Goal: Communication & Community: Answer question/provide support

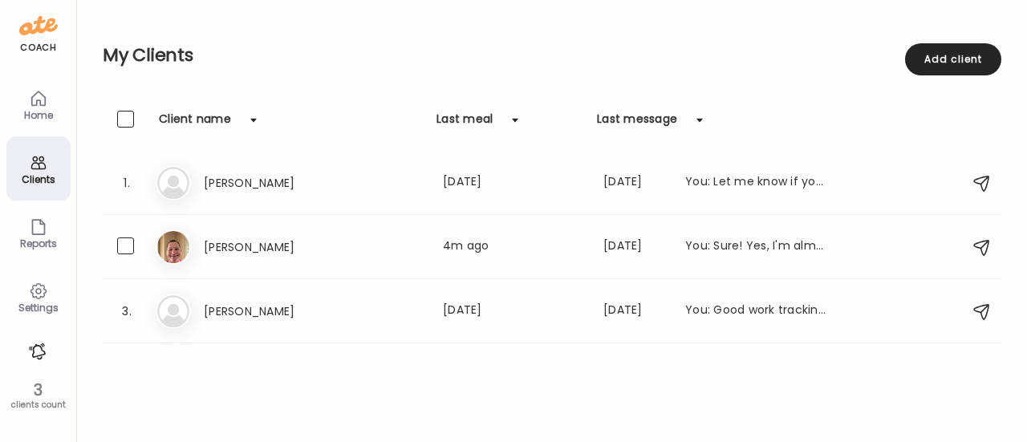
click at [261, 253] on h3 "[PERSON_NAME]" at bounding box center [274, 246] width 141 height 19
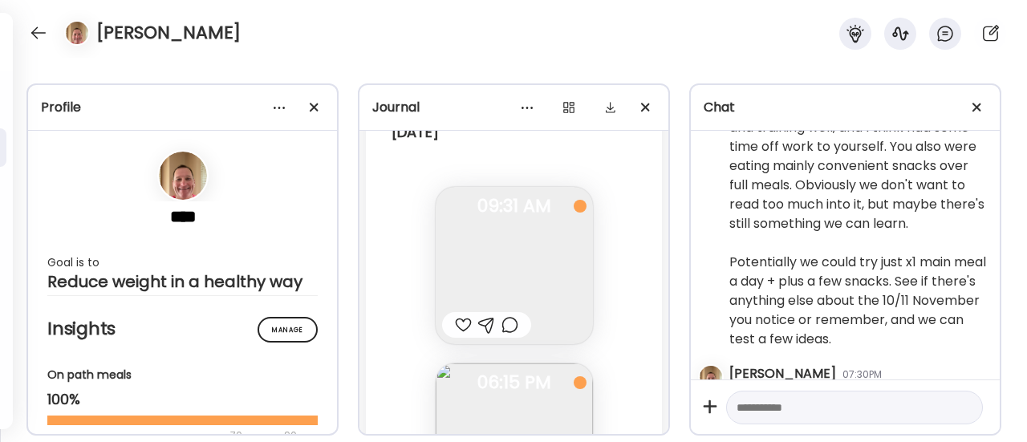
scroll to position [111991, 0]
click at [518, 306] on img at bounding box center [514, 268] width 157 height 157
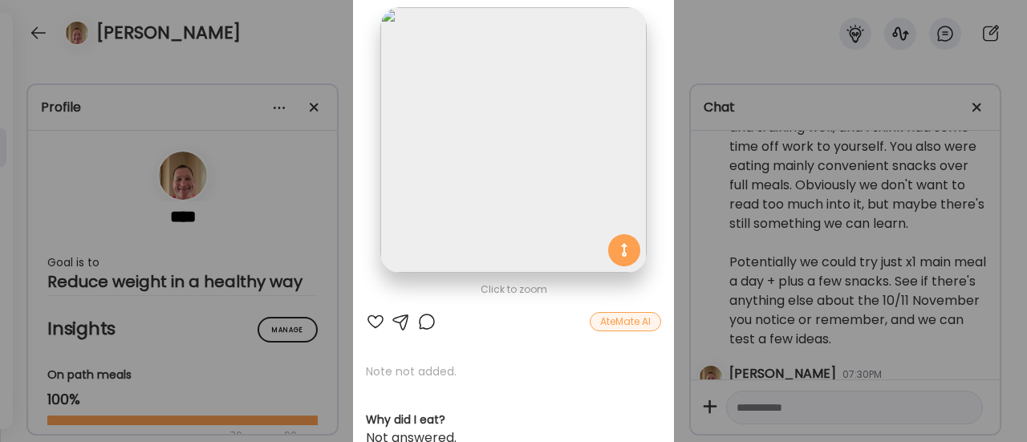
scroll to position [93, 0]
click at [423, 323] on div at bounding box center [426, 322] width 19 height 19
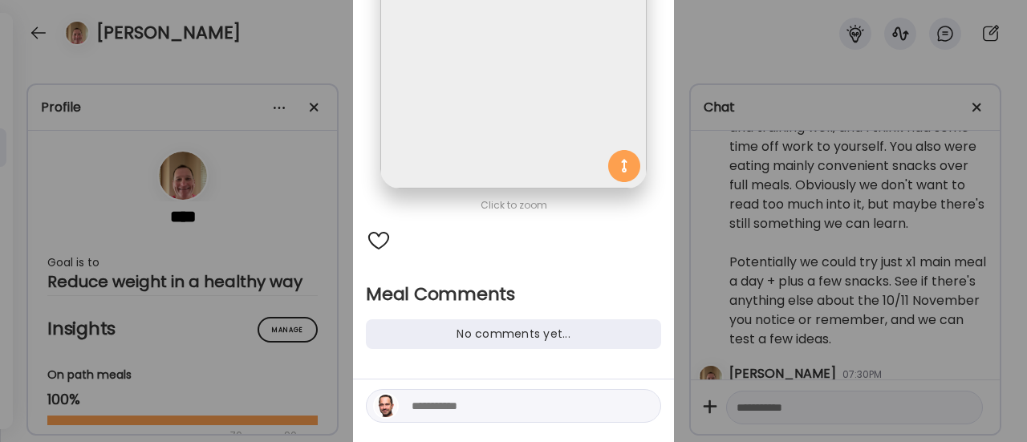
scroll to position [179, 0]
click at [456, 404] on textarea at bounding box center [520, 405] width 217 height 19
type textarea "**********"
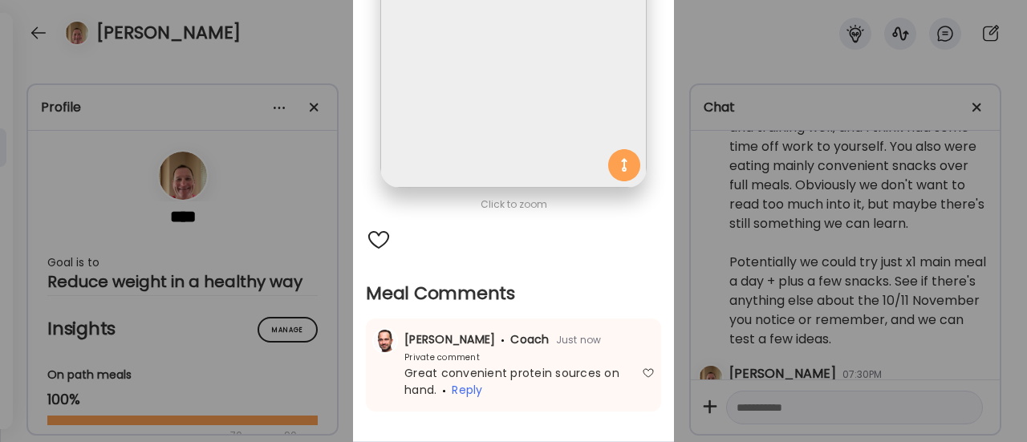
click at [325, 318] on div "Ate Coach Dashboard Wahoo! It’s official Take a moment to set up your Coach Pro…" at bounding box center [513, 221] width 1027 height 442
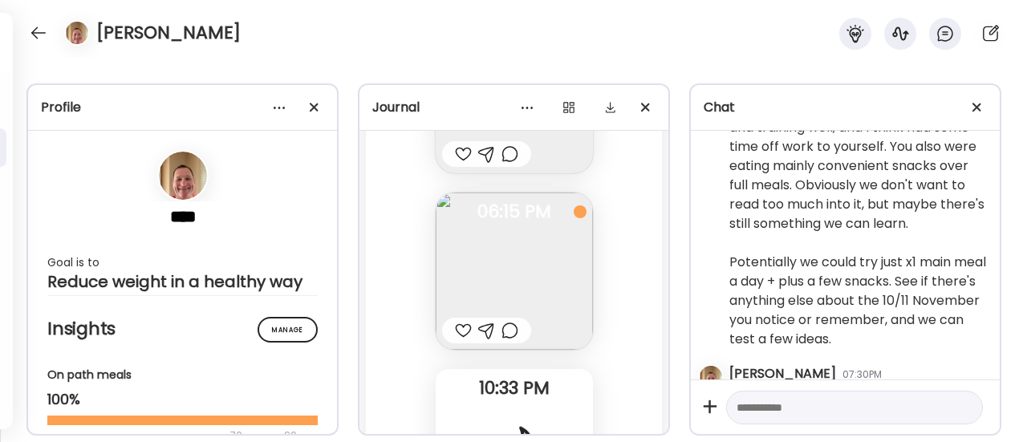
scroll to position [112167, 0]
click at [538, 293] on img at bounding box center [514, 268] width 157 height 157
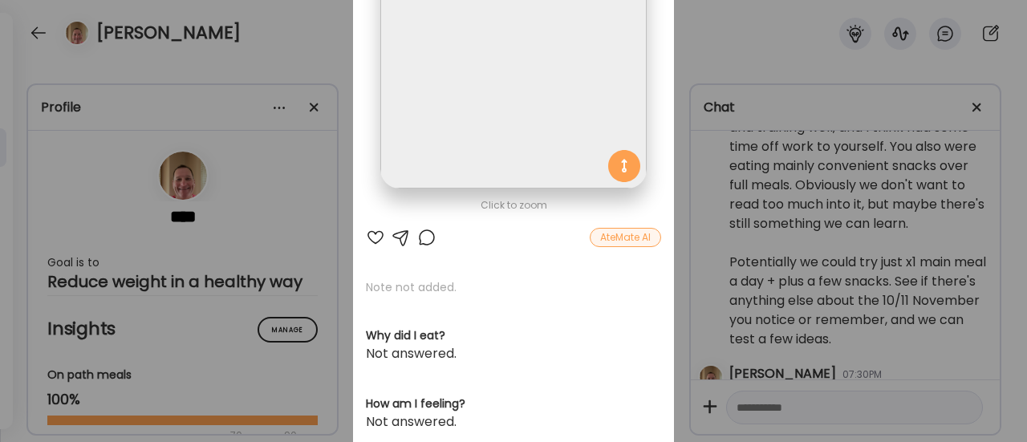
scroll to position [181, 0]
click at [419, 232] on div at bounding box center [426, 234] width 19 height 19
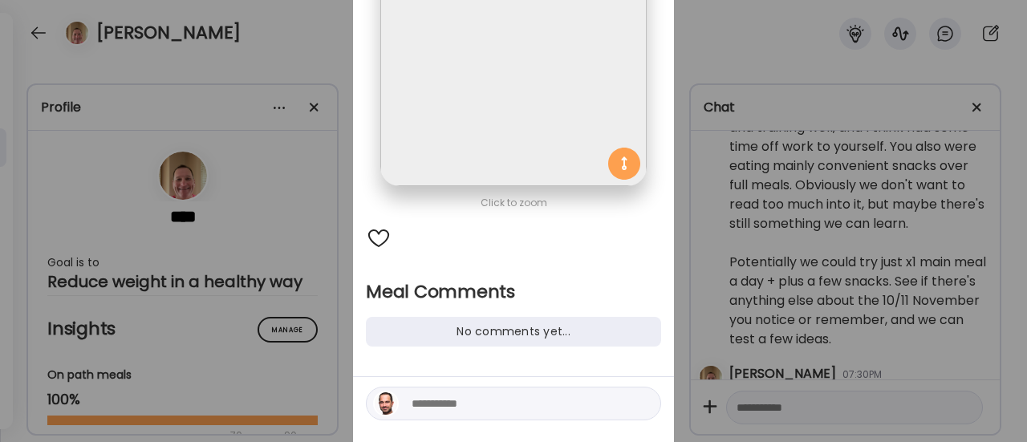
click at [440, 400] on textarea at bounding box center [520, 403] width 217 height 19
type textarea "**********"
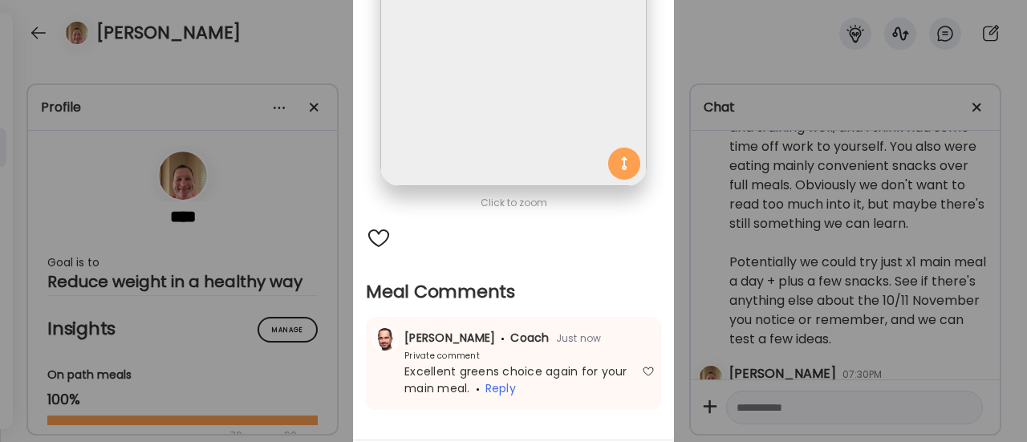
click at [327, 384] on div "Ate Coach Dashboard Wahoo! It’s official Take a moment to set up your Coach Pro…" at bounding box center [513, 221] width 1027 height 442
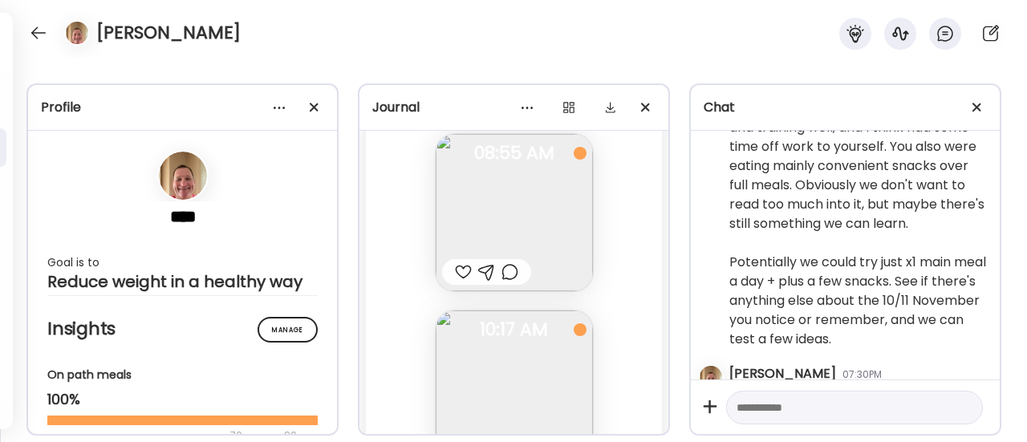
scroll to position [112937, 0]
click at [544, 245] on img at bounding box center [514, 210] width 157 height 157
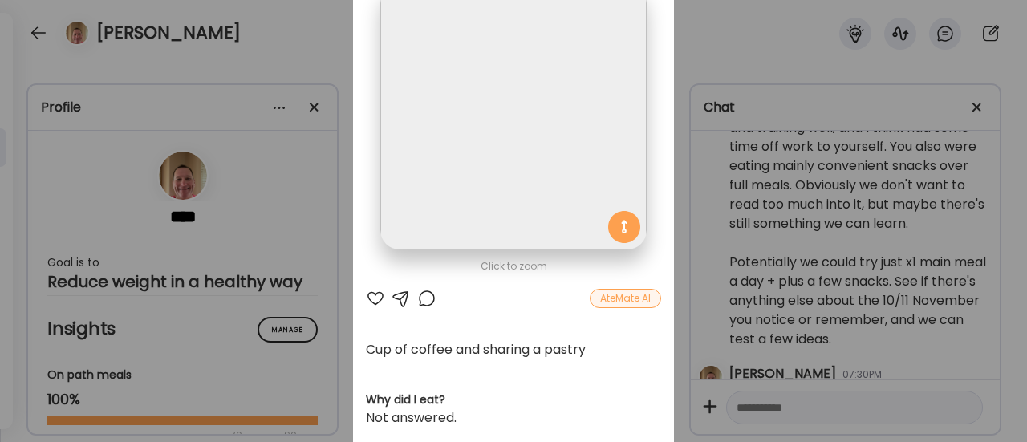
scroll to position [120, 0]
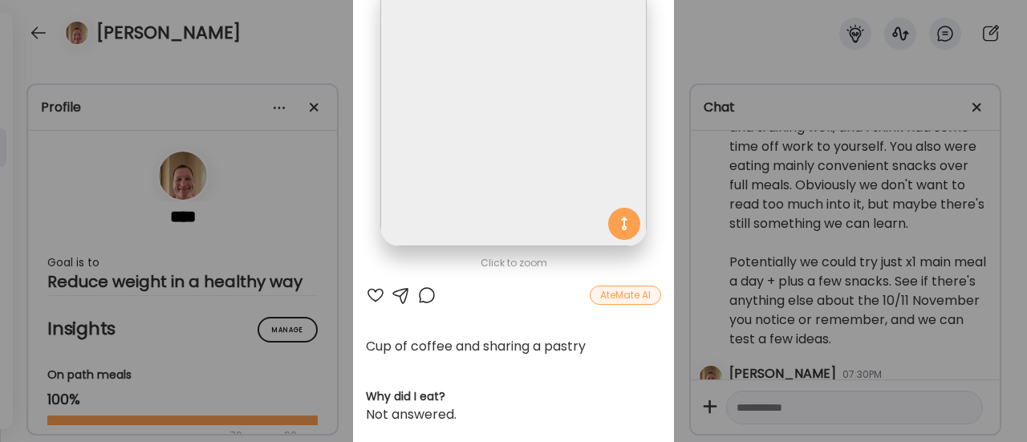
click at [420, 290] on div at bounding box center [426, 295] width 19 height 19
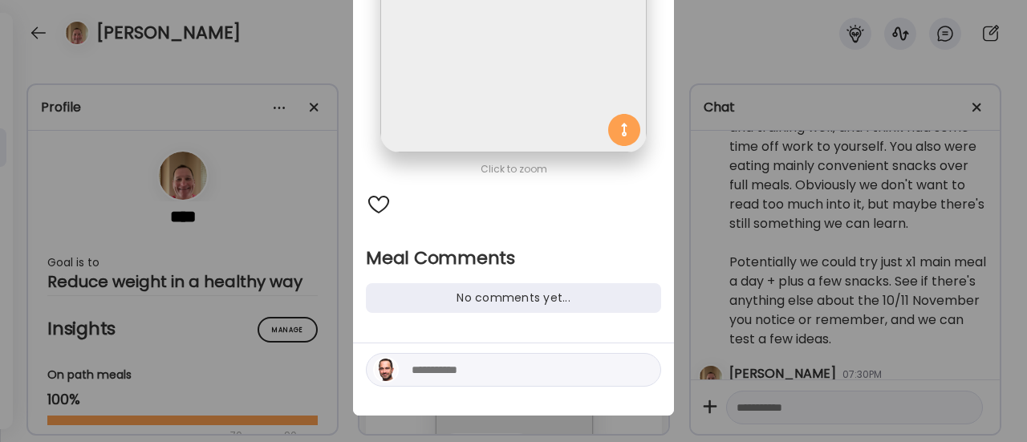
scroll to position [215, 0]
click at [464, 376] on textarea at bounding box center [520, 368] width 217 height 19
type textarea "*****"
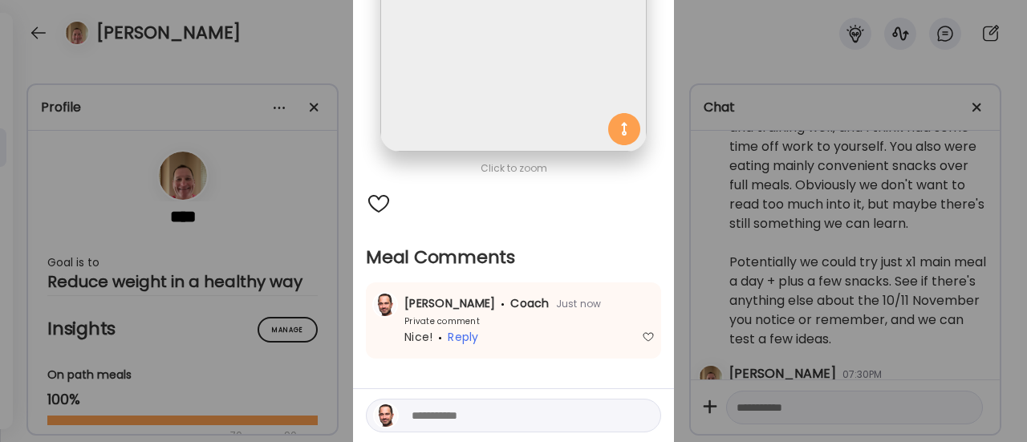
click at [284, 282] on div "Ate Coach Dashboard Wahoo! It’s official Take a moment to set up your Coach Pro…" at bounding box center [513, 221] width 1027 height 442
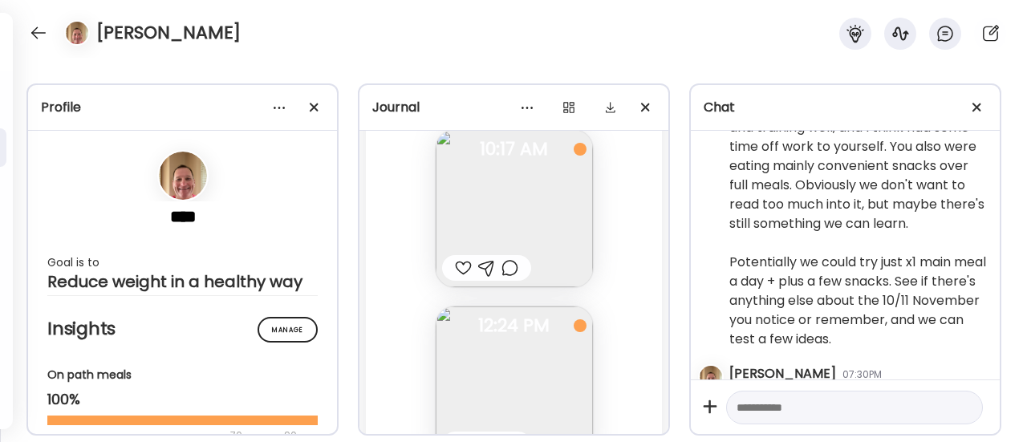
scroll to position [113128, 0]
click at [459, 265] on div at bounding box center [463, 254] width 17 height 19
click at [512, 246] on img at bounding box center [514, 238] width 157 height 157
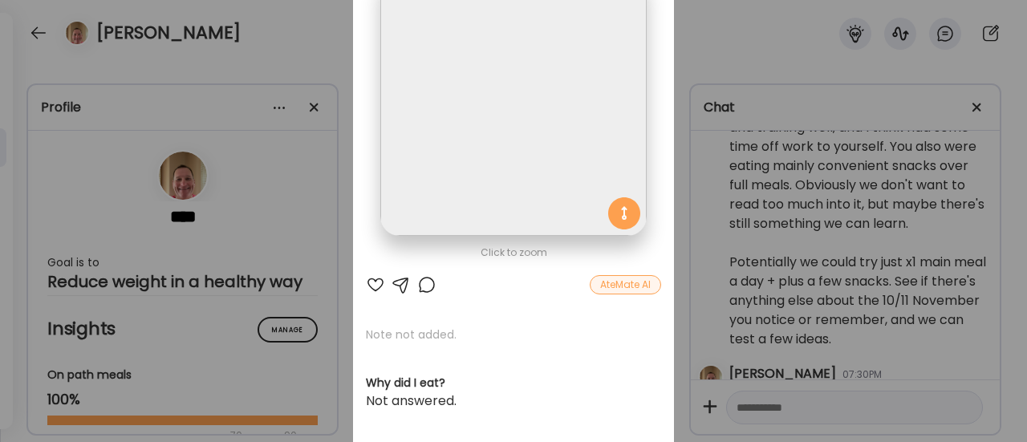
scroll to position [132, 0]
click at [427, 286] on div at bounding box center [426, 283] width 19 height 19
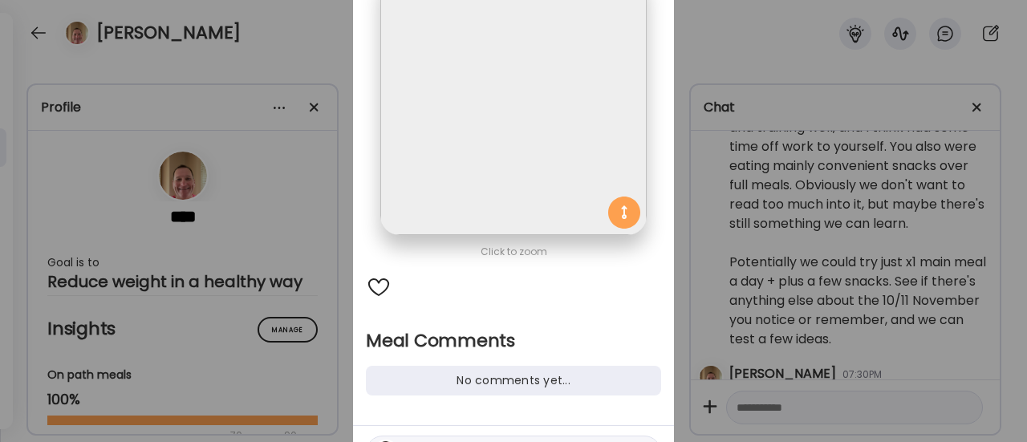
scroll to position [226, 0]
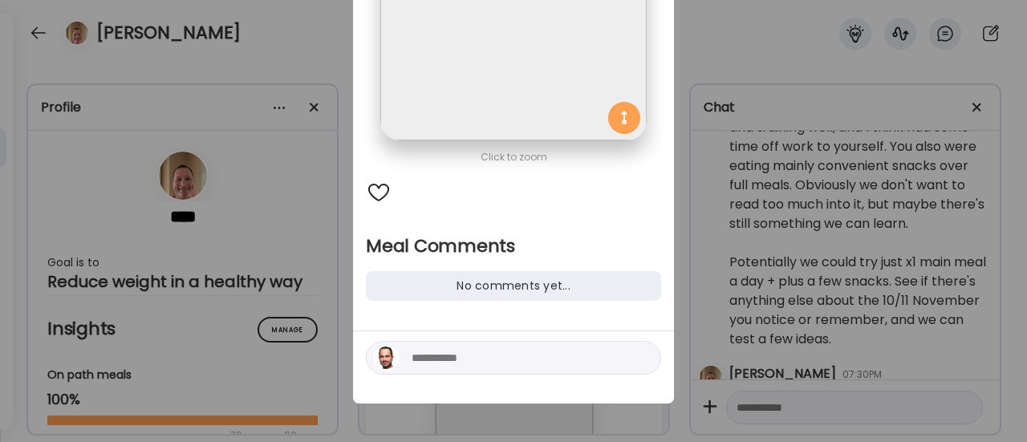
click at [463, 367] on div at bounding box center [513, 358] width 295 height 34
click at [497, 353] on textarea at bounding box center [520, 357] width 217 height 19
type textarea "**********"
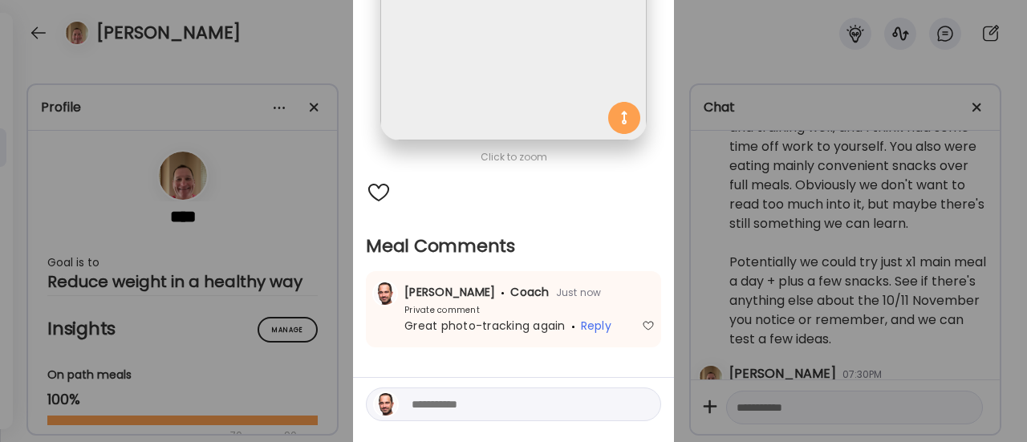
click at [309, 327] on div "Ate Coach Dashboard Wahoo! It’s official Take a moment to set up your Coach Pro…" at bounding box center [513, 221] width 1027 height 442
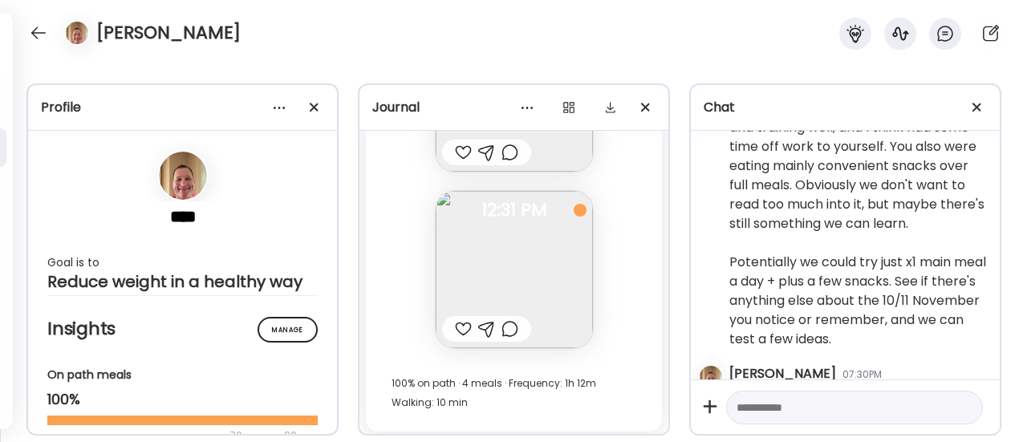
scroll to position [113421, 0]
click at [471, 272] on img at bounding box center [514, 265] width 157 height 157
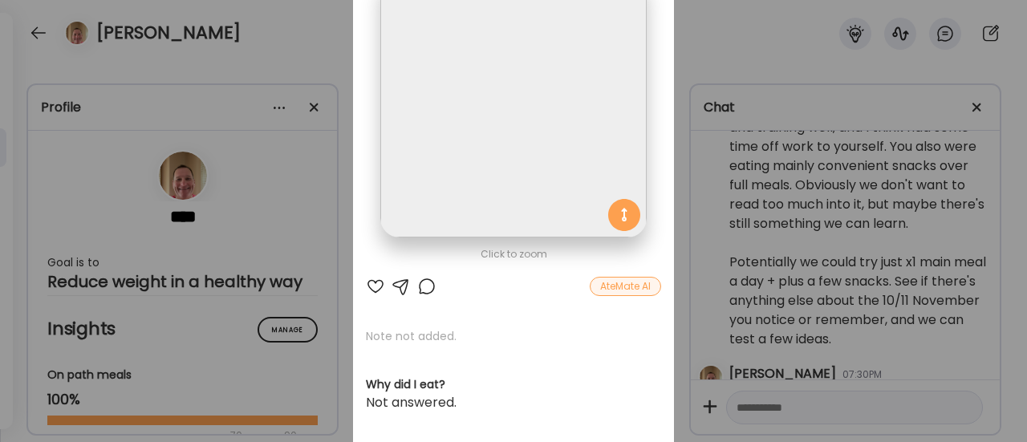
scroll to position [133, 0]
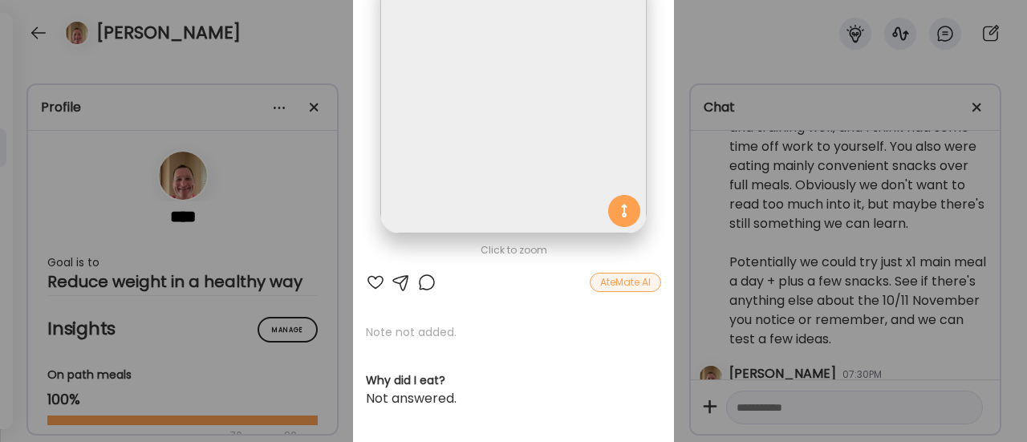
click at [369, 276] on div at bounding box center [375, 282] width 19 height 19
click at [424, 284] on div at bounding box center [426, 282] width 19 height 19
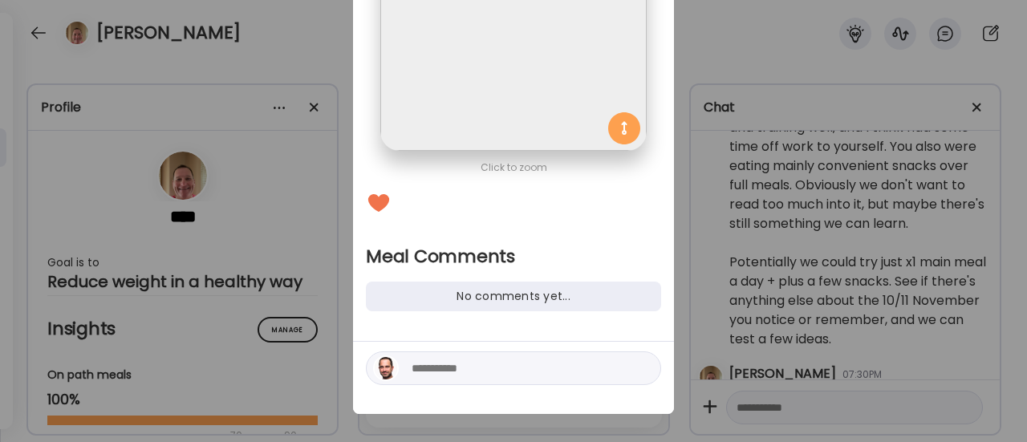
scroll to position [217, 0]
click at [448, 363] on textarea at bounding box center [520, 367] width 217 height 19
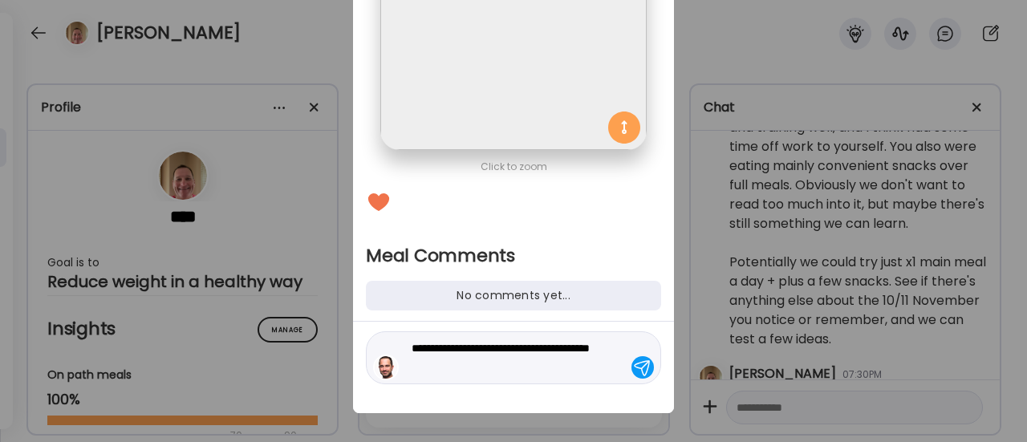
scroll to position [181, 0]
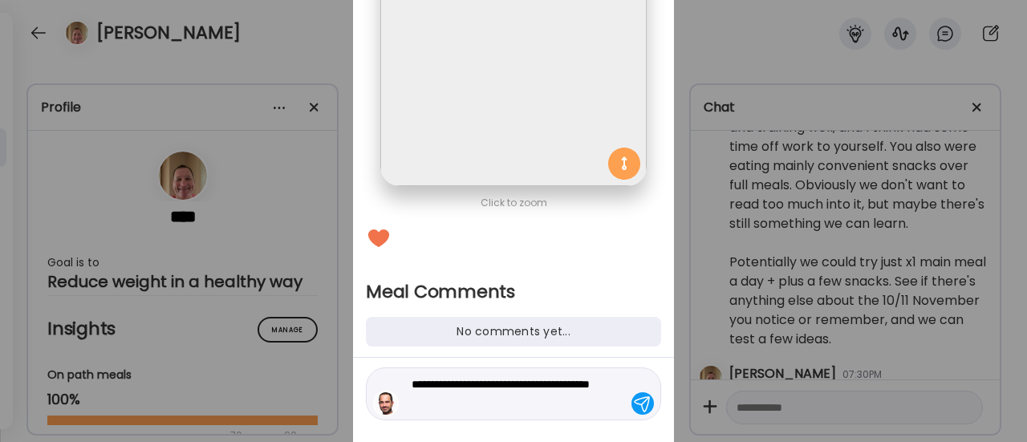
drag, startPoint x: 448, startPoint y: 363, endPoint x: 408, endPoint y: 272, distance: 100.2
click at [408, 272] on div "**********" at bounding box center [513, 153] width 321 height 591
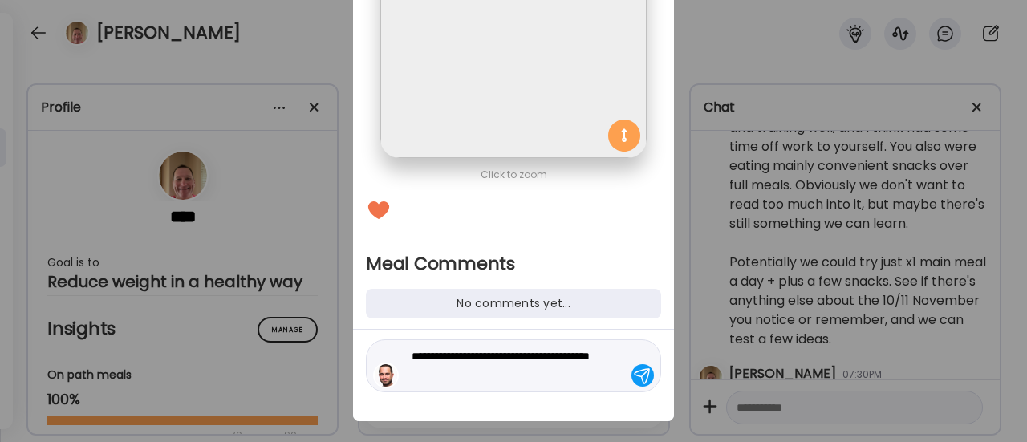
scroll to position [211, 0]
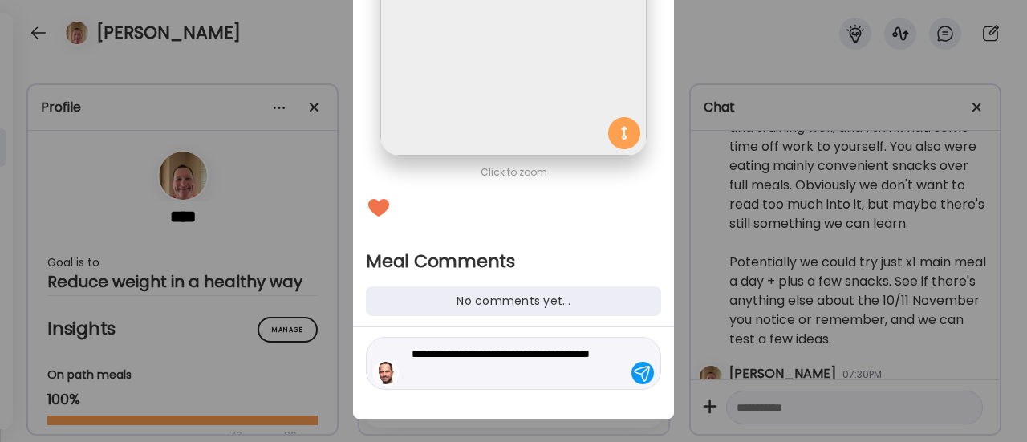
click at [477, 380] on textarea "**********" at bounding box center [520, 363] width 217 height 39
type textarea "**********"
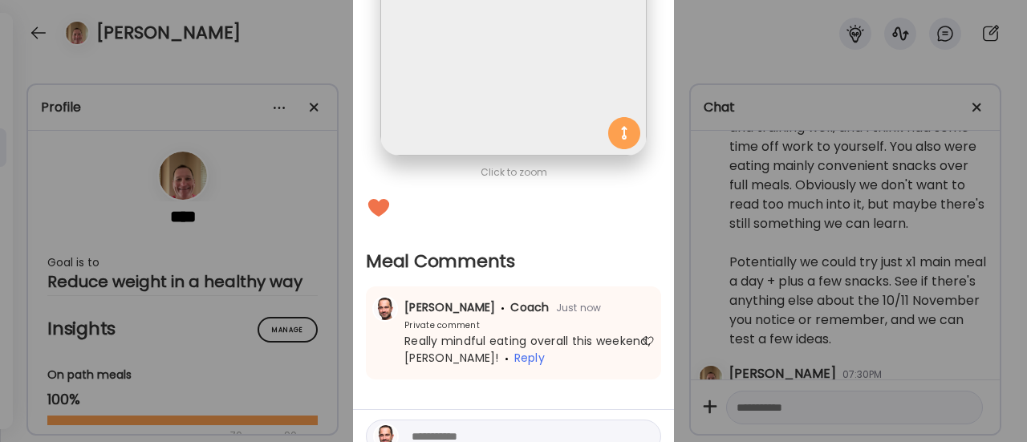
click at [295, 221] on div "Ate Coach Dashboard Wahoo! It’s official Take a moment to set up your Coach Pro…" at bounding box center [513, 221] width 1027 height 442
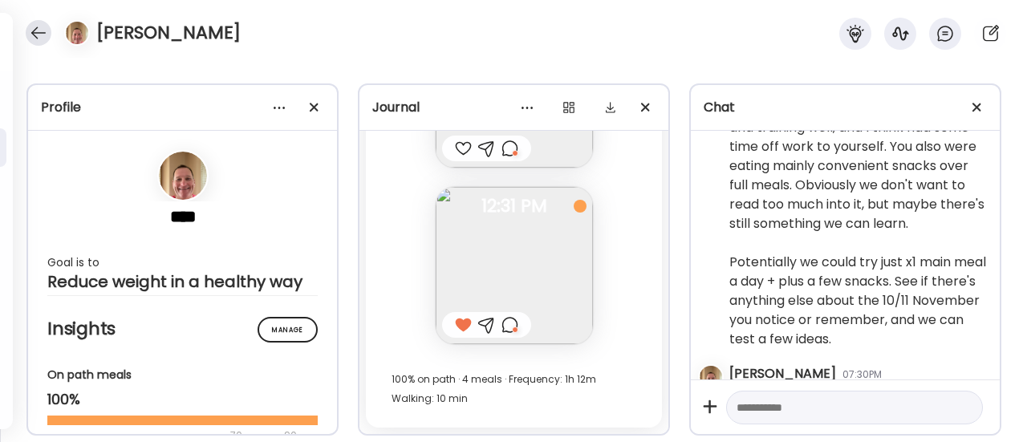
click at [41, 31] on div at bounding box center [39, 33] width 26 height 26
